Goal: Check status: Check status

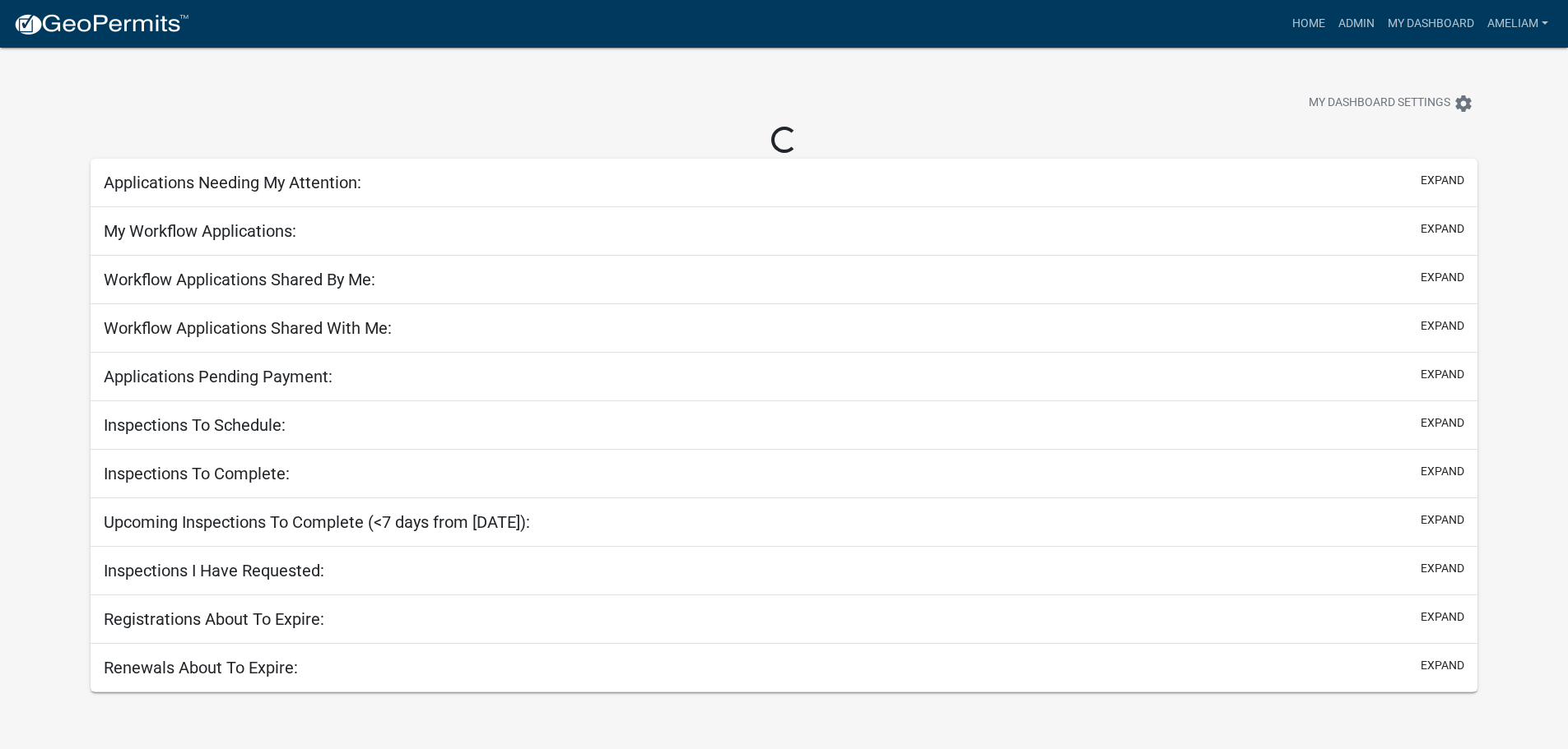
select select "3: 100"
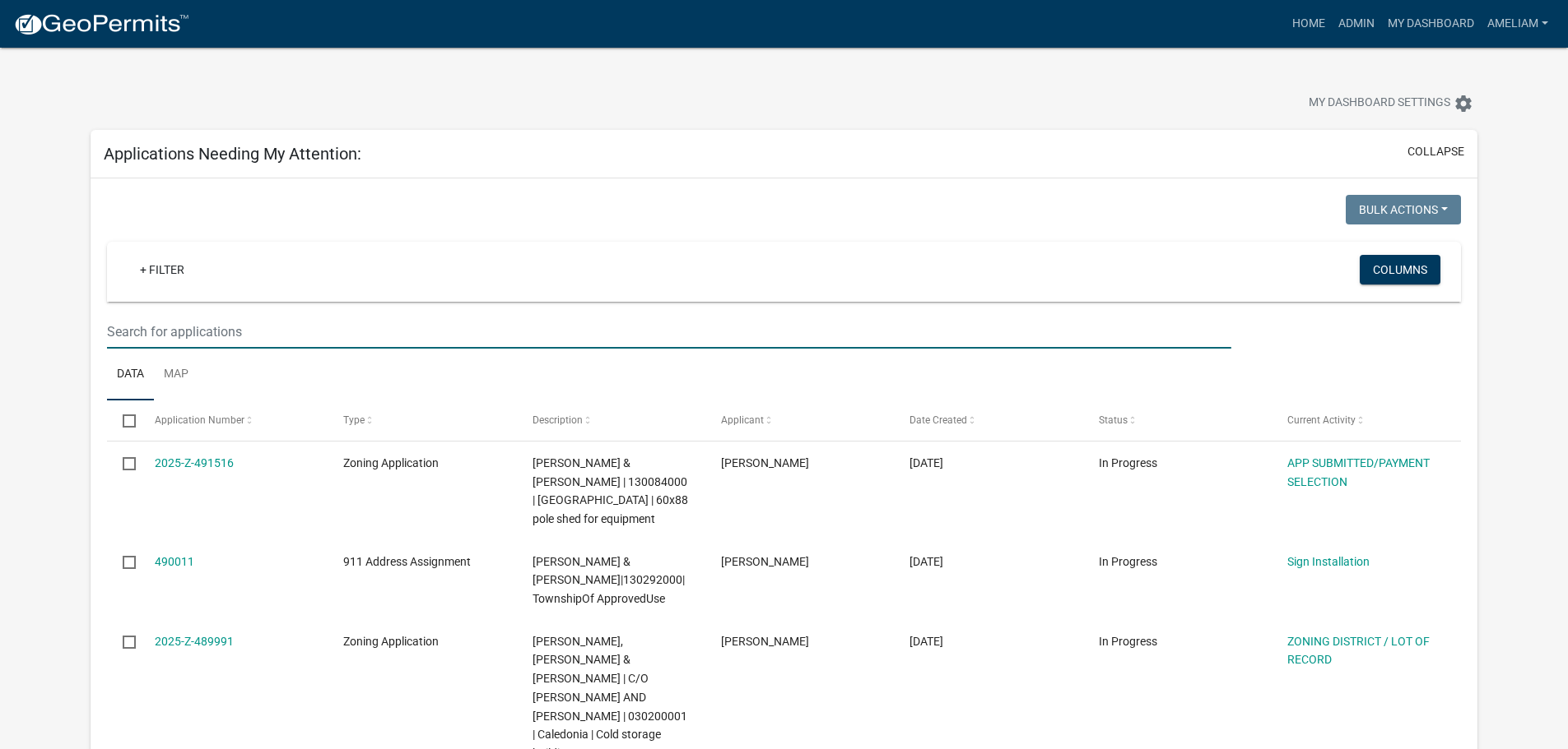
click at [338, 324] on input "text" at bounding box center [669, 332] width 1124 height 34
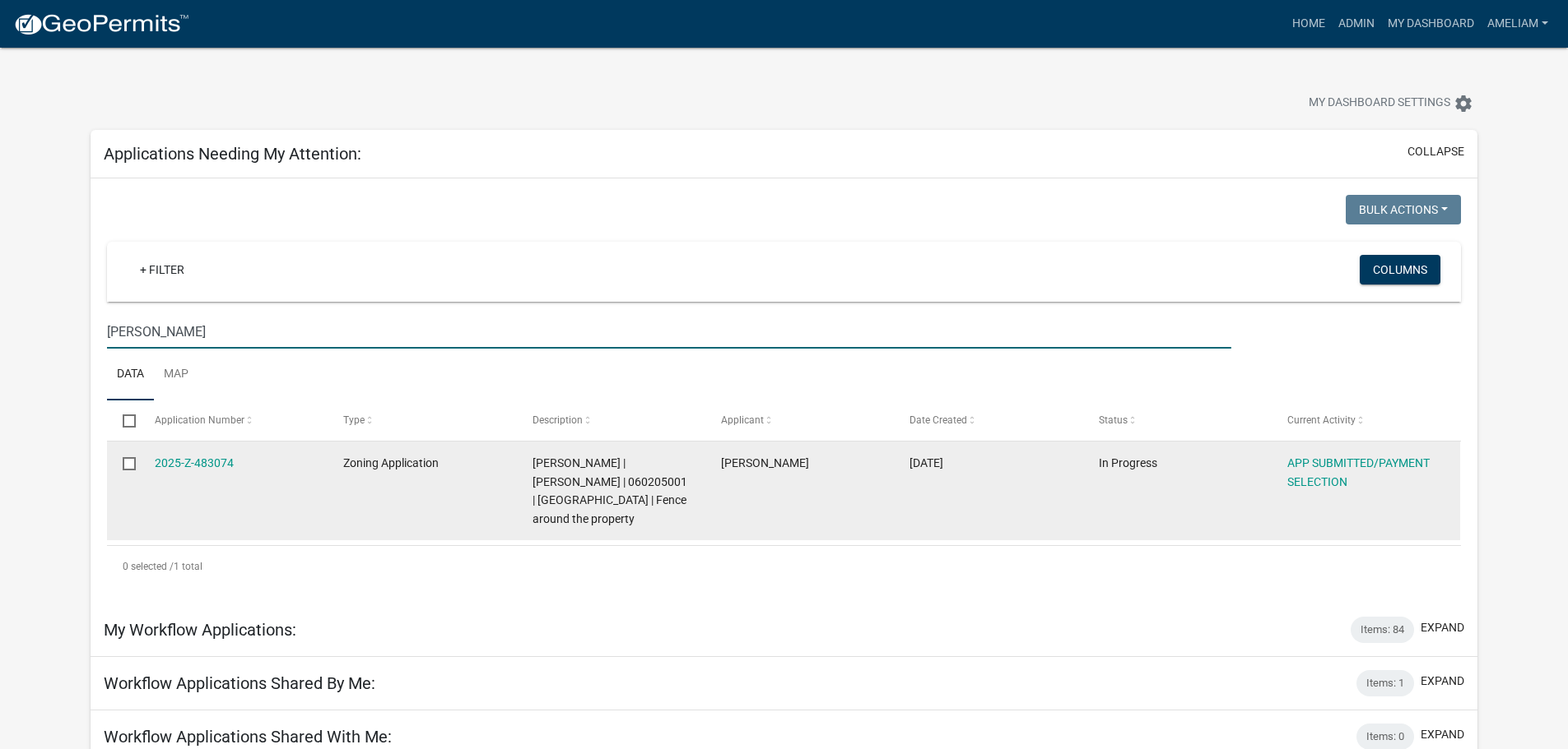
type input "[PERSON_NAME]"
click at [163, 455] on div "2025-Z-483074" at bounding box center [233, 464] width 157 height 19
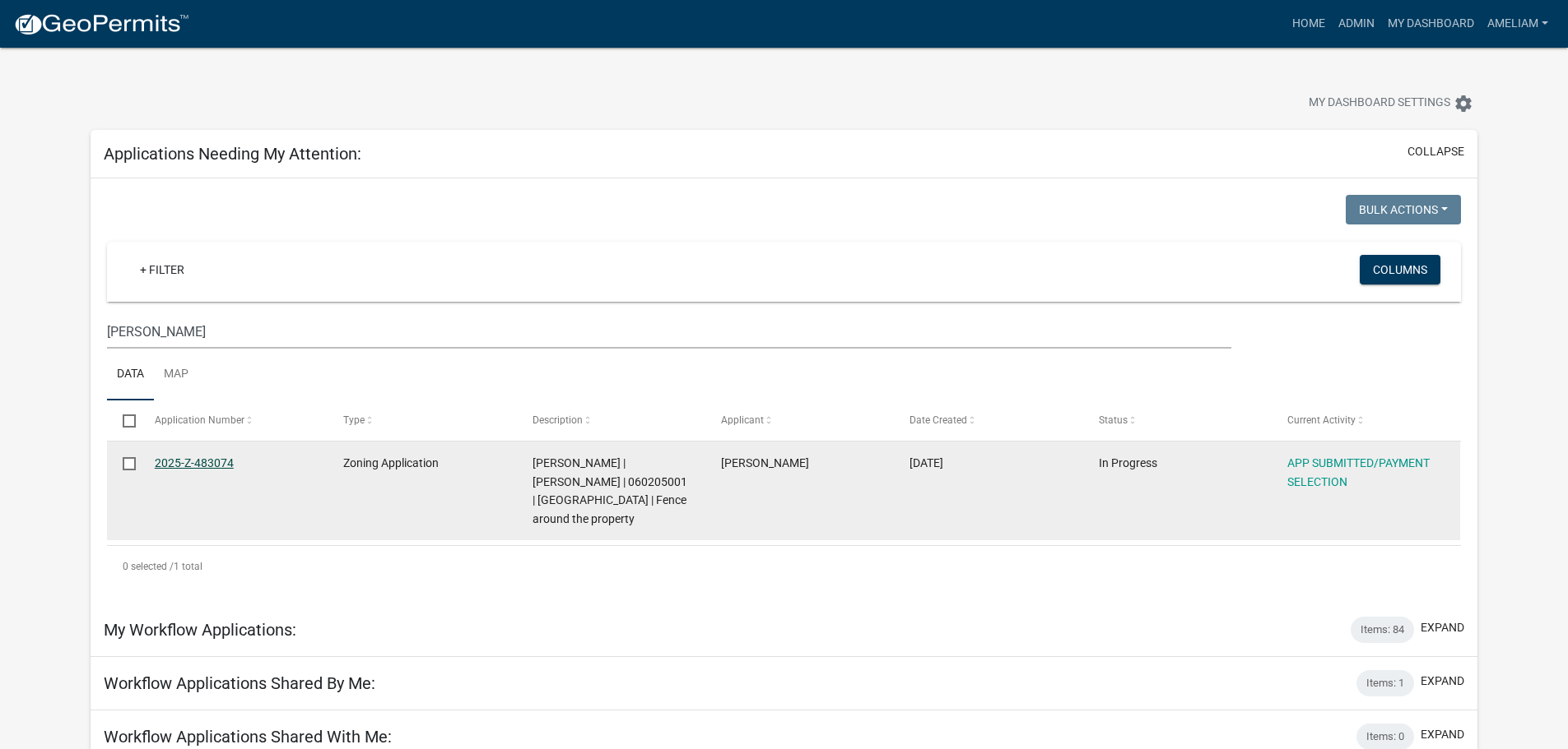
click at [170, 458] on link "2025-Z-483074" at bounding box center [193, 463] width 79 height 13
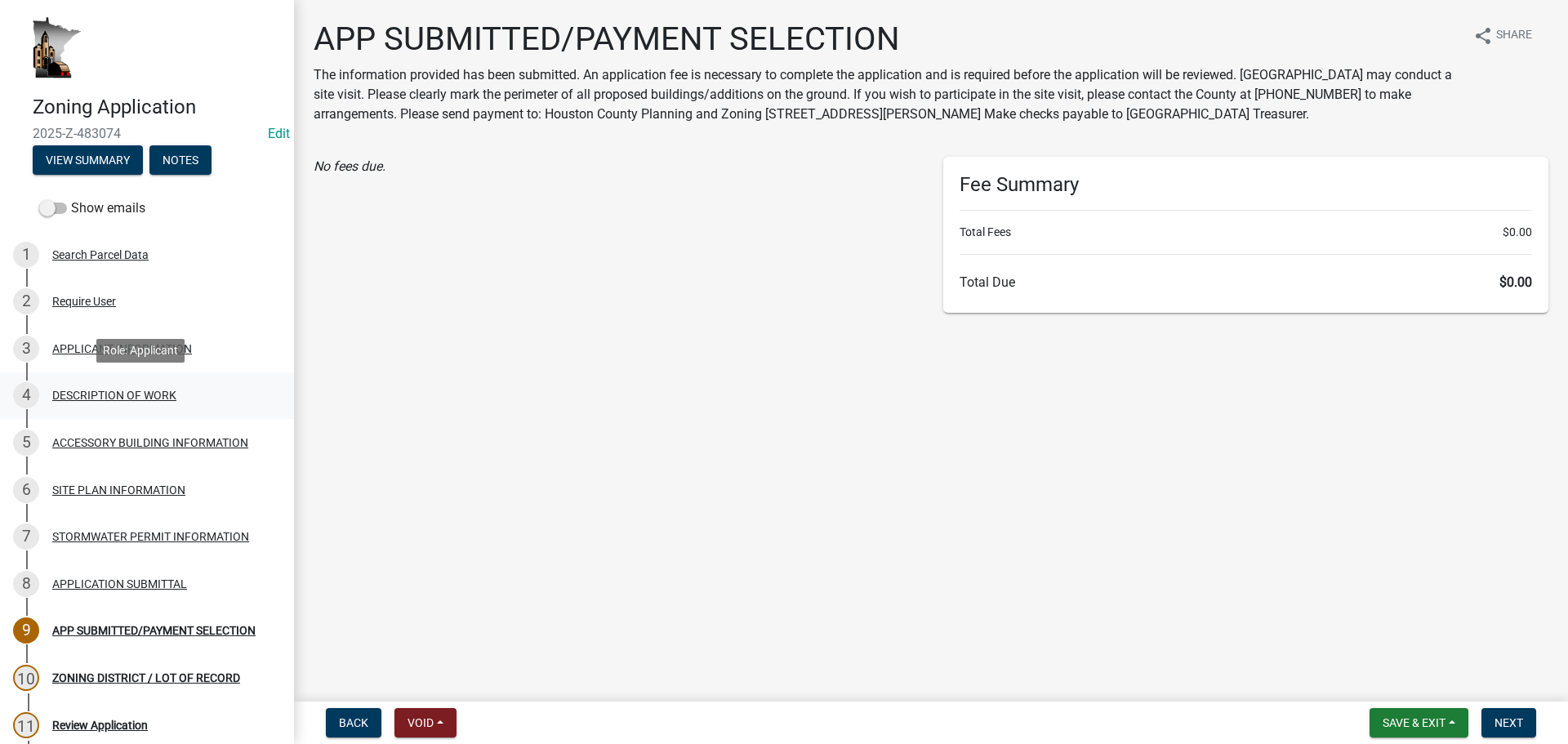
click at [162, 394] on div "DESCRIPTION OF WORK" at bounding box center [115, 395] width 124 height 11
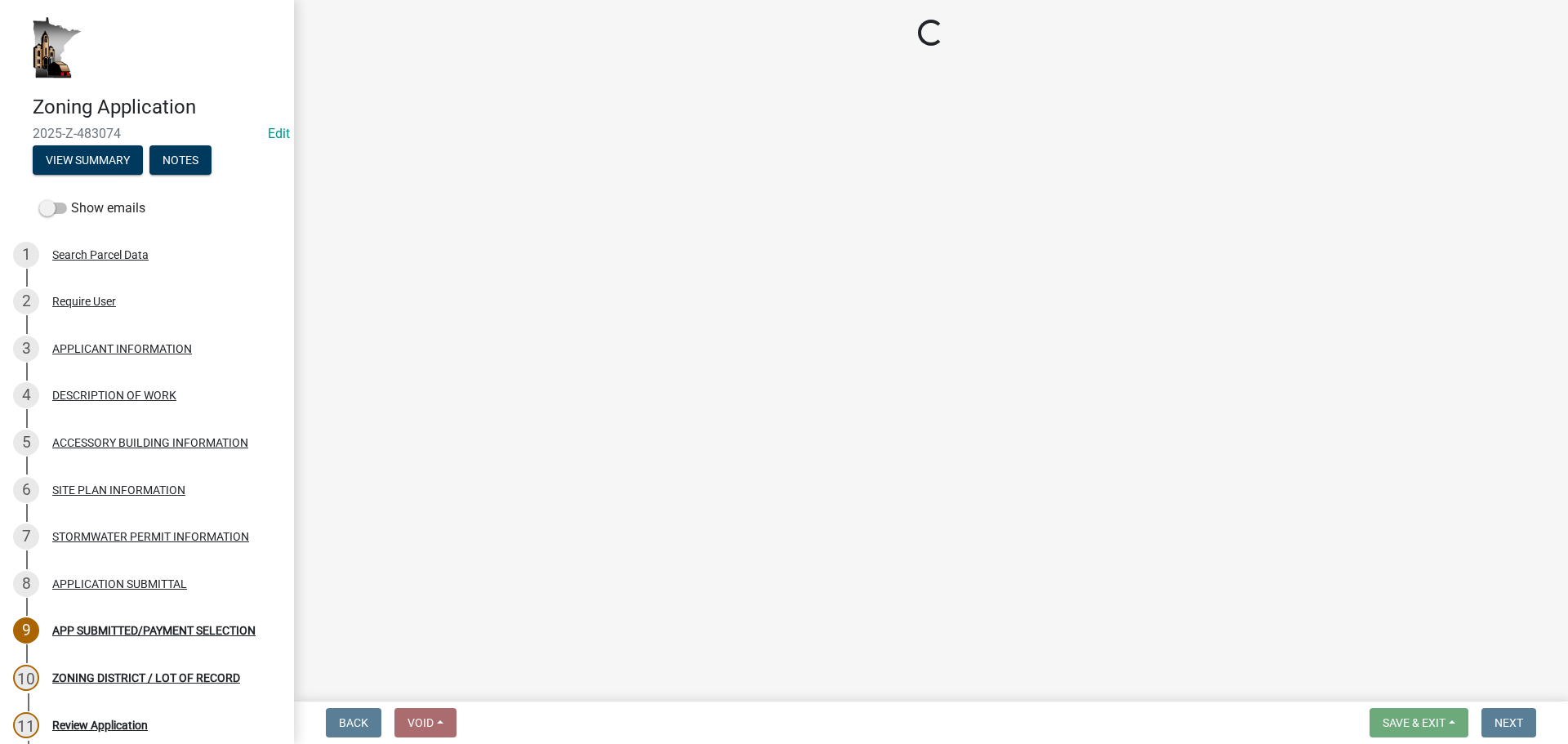
select select "b3a6beee-04a6-4ced-bc5d-3a63bafb7701"
select select "7ca7611f-bb22-4a3d-a5f1-f2c7569c6a0f"
select select "b77d4c88-b606-4875-889f-ef493ebc67f8"
select select "07ce3bd5-44c8-48c7-a7da-ecbfde3ea753"
select select "865858fb-cec4-4771-ade1-629df977e661"
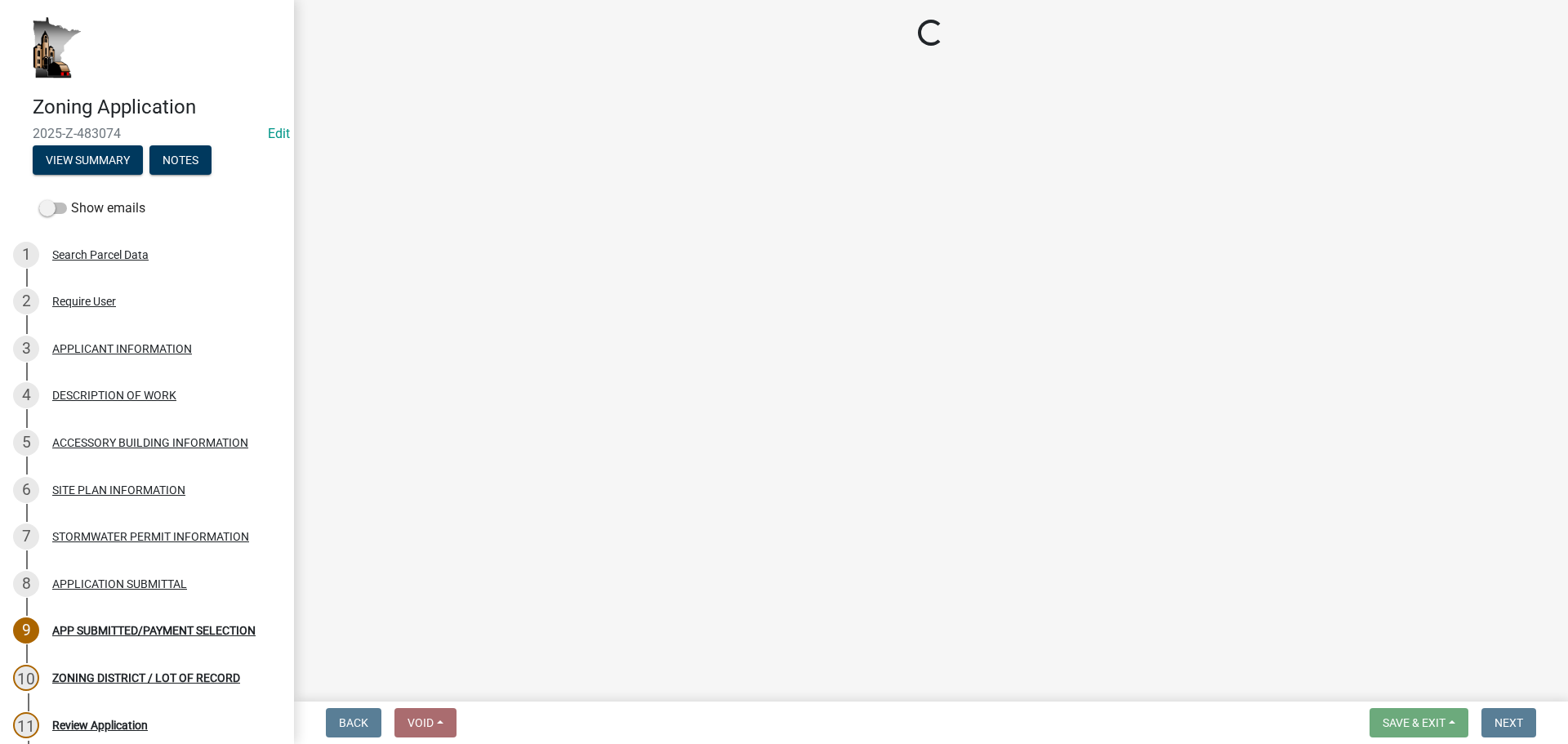
select select "0dec1fd1-03e9-4c86-ad7b-032e115a50e9"
select select "79149638-379e-4eb8-8707-a078303474c9"
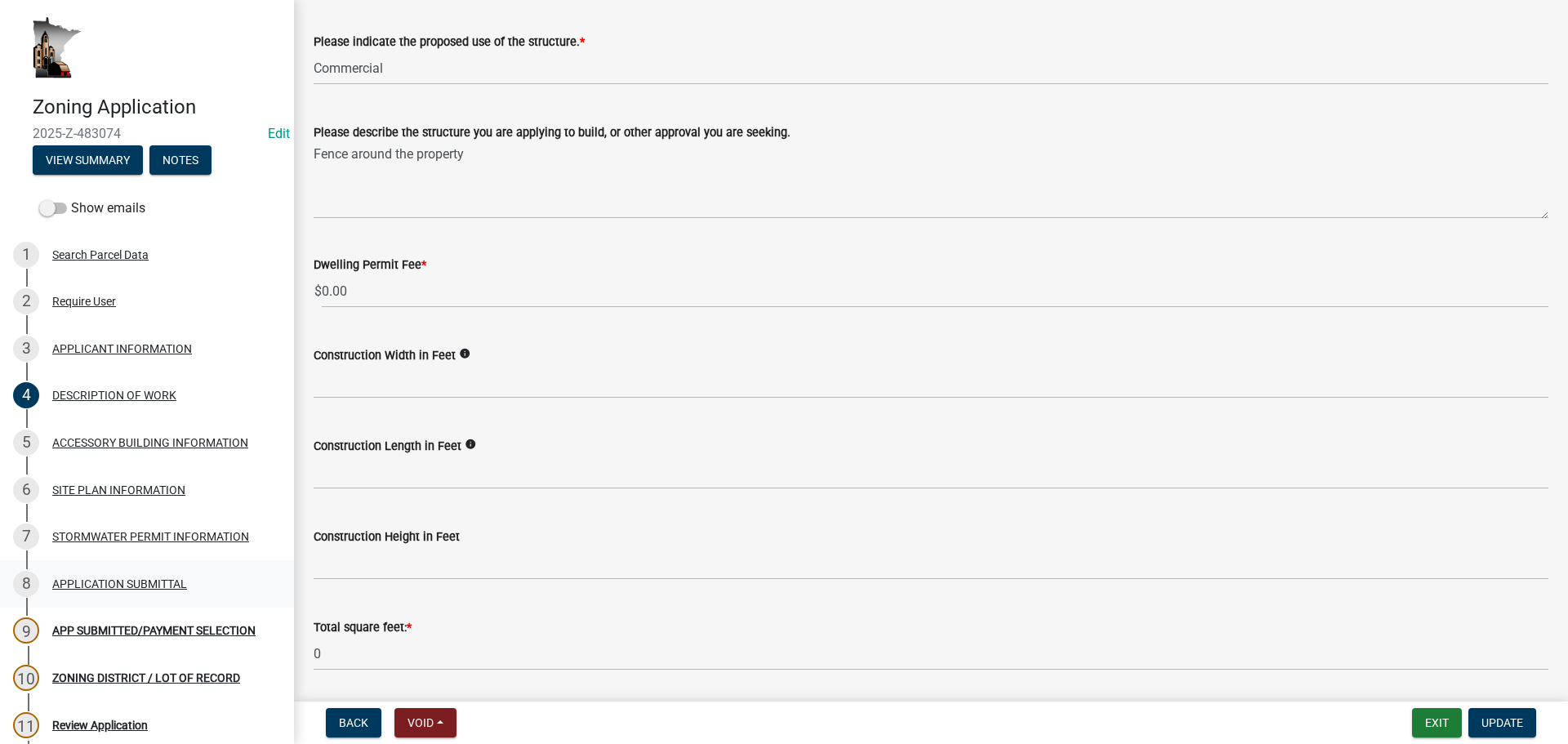
scroll to position [245, 0]
